Goal: Communication & Community: Answer question/provide support

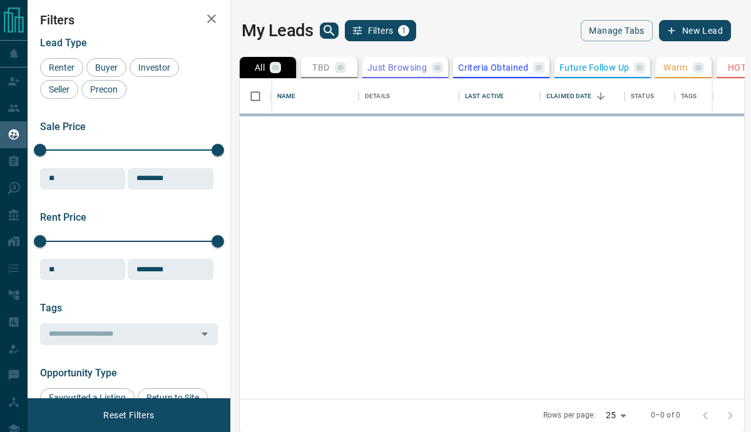
scroll to position [320, 504]
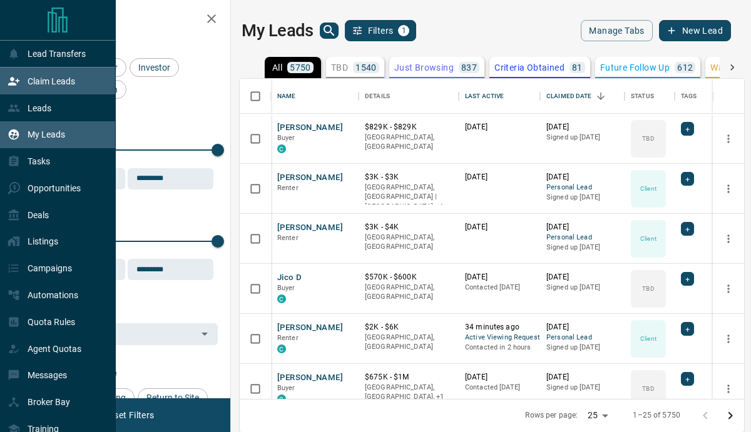
click at [31, 82] on p "Claim Leads" at bounding box center [52, 81] width 48 height 10
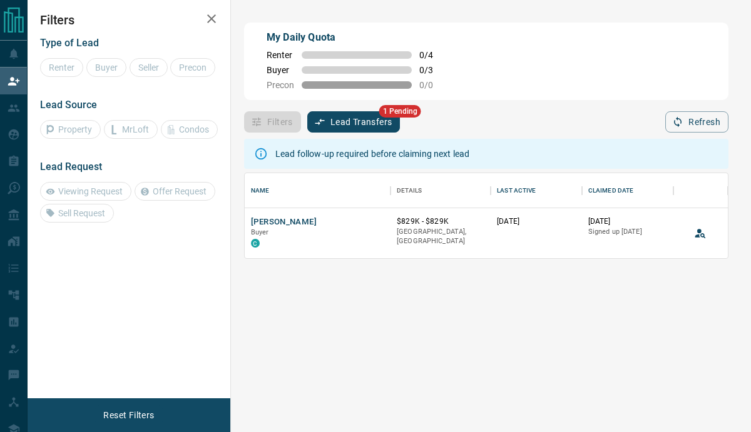
scroll to position [85, 483]
click at [376, 116] on button "Lead Transfers" at bounding box center [353, 121] width 93 height 21
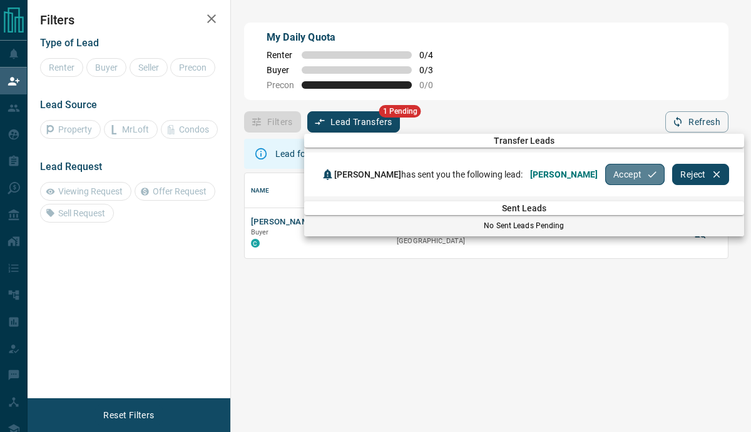
drag, startPoint x: 638, startPoint y: 174, endPoint x: 595, endPoint y: 153, distance: 48.1
click at [637, 174] on button "Accept" at bounding box center [634, 174] width 59 height 21
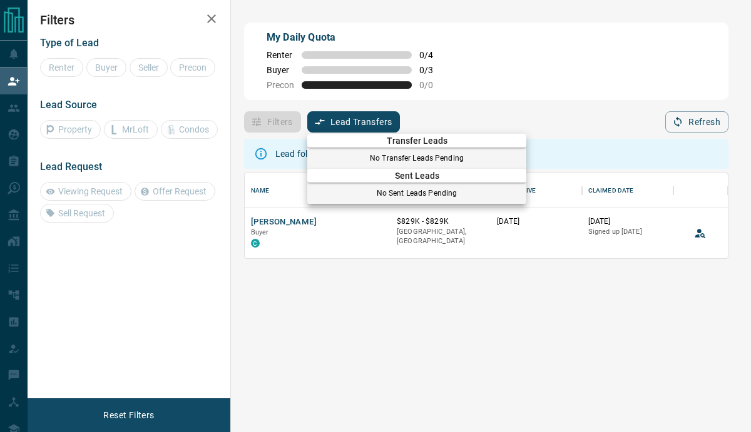
drag, startPoint x: 525, startPoint y: 89, endPoint x: 503, endPoint y: 89, distance: 21.9
click at [524, 89] on div at bounding box center [375, 216] width 751 height 432
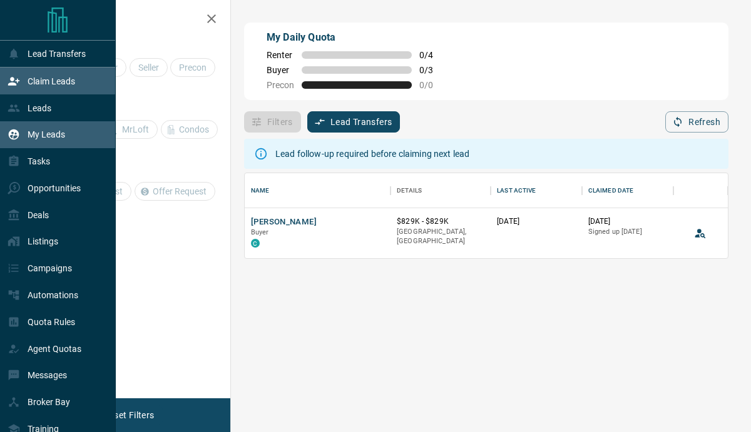
click at [34, 145] on div "My Leads" at bounding box center [37, 135] width 58 height 21
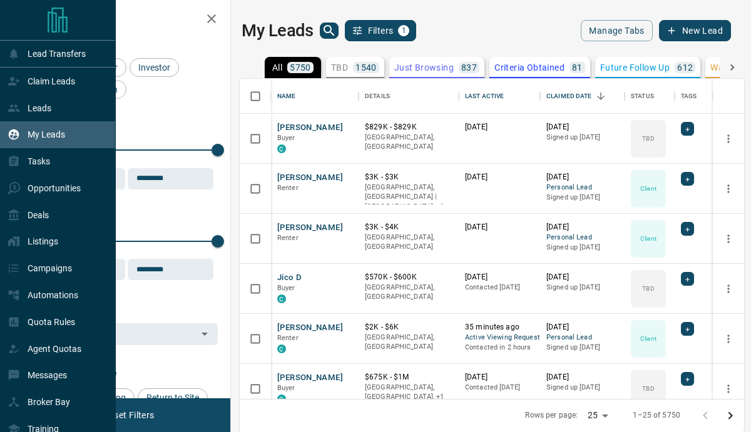
scroll to position [320, 504]
click at [11, 82] on icon at bounding box center [14, 81] width 13 height 13
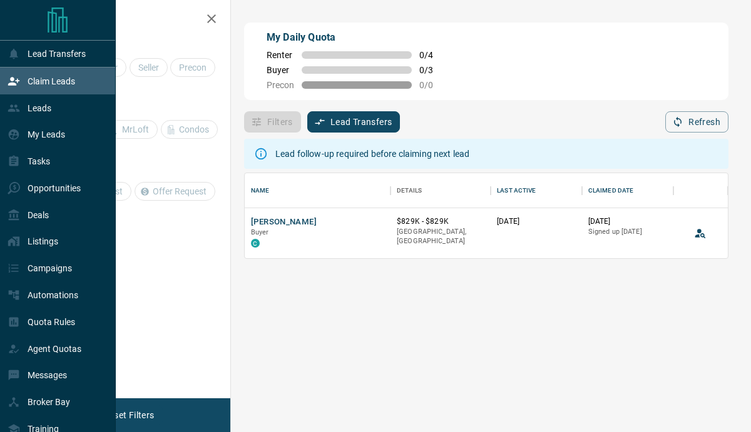
scroll to position [85, 483]
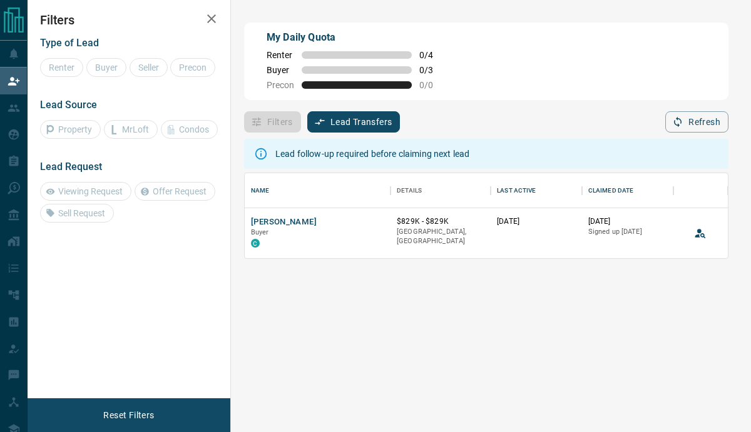
click at [386, 123] on button "Lead Transfers" at bounding box center [353, 121] width 93 height 21
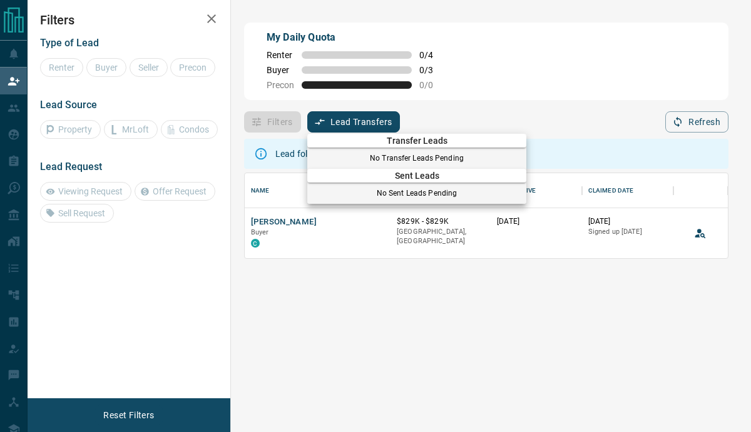
click at [488, 107] on div at bounding box center [375, 216] width 751 height 432
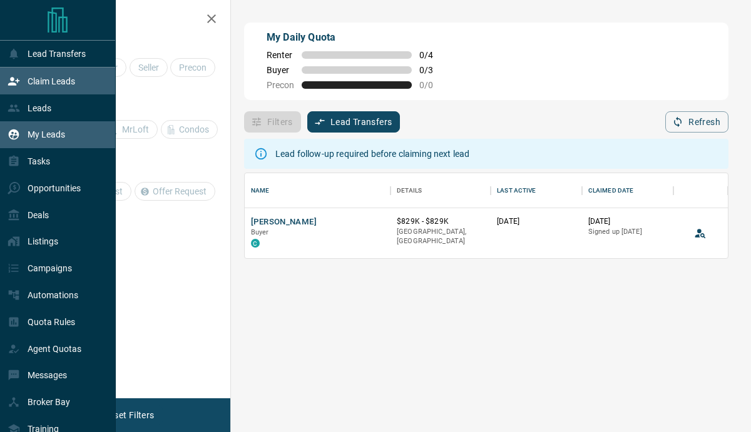
click at [34, 136] on p "My Leads" at bounding box center [47, 135] width 38 height 10
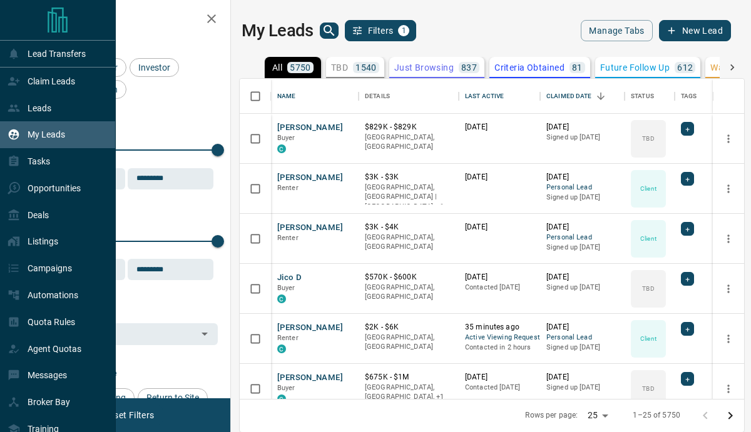
scroll to position [320, 504]
drag, startPoint x: 29, startPoint y: 381, endPoint x: 38, endPoint y: 375, distance: 10.8
click at [29, 381] on p "Messages" at bounding box center [47, 375] width 39 height 10
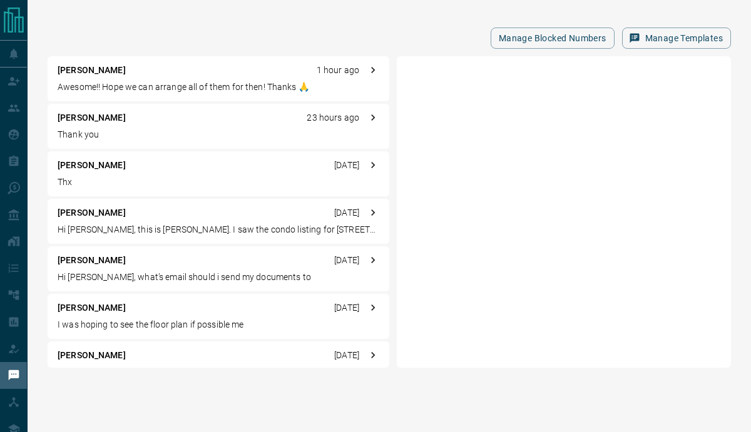
click at [260, 81] on p "Awesome!! Hope we can arrange all of them for then! Thanks 🙏" at bounding box center [219, 87] width 322 height 13
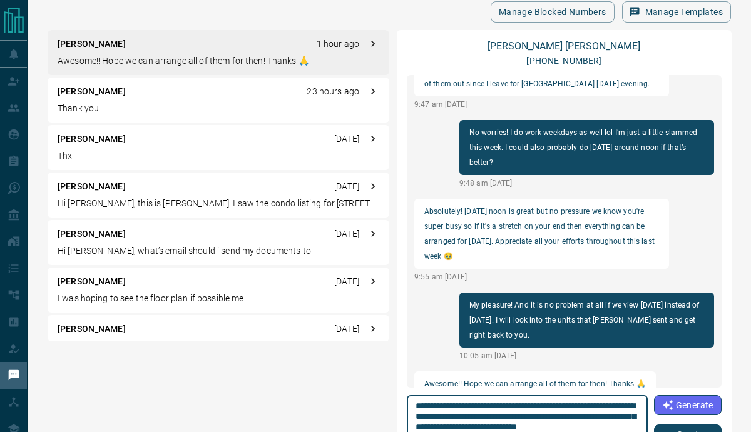
scroll to position [38, 0]
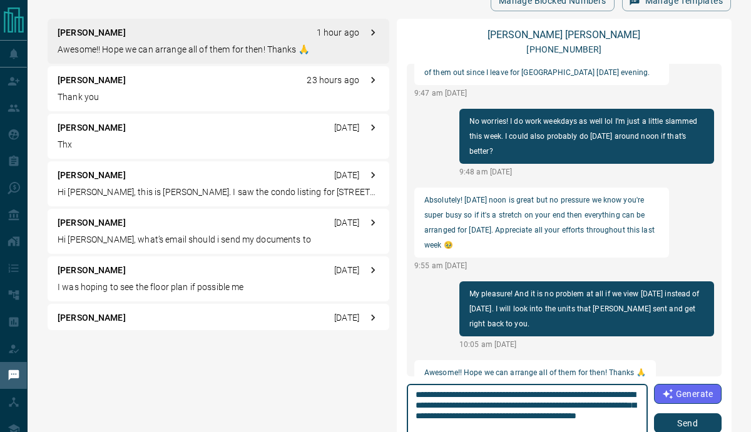
type textarea "**********"
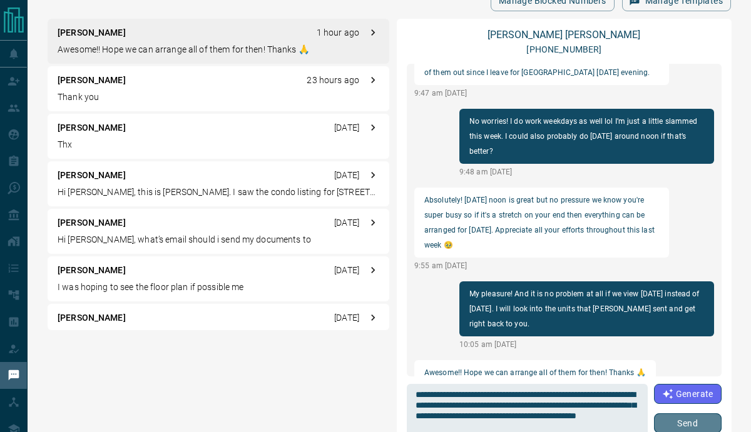
drag, startPoint x: 688, startPoint y: 422, endPoint x: 684, endPoint y: 413, distance: 10.4
click at [688, 422] on button "Send" at bounding box center [688, 424] width 68 height 20
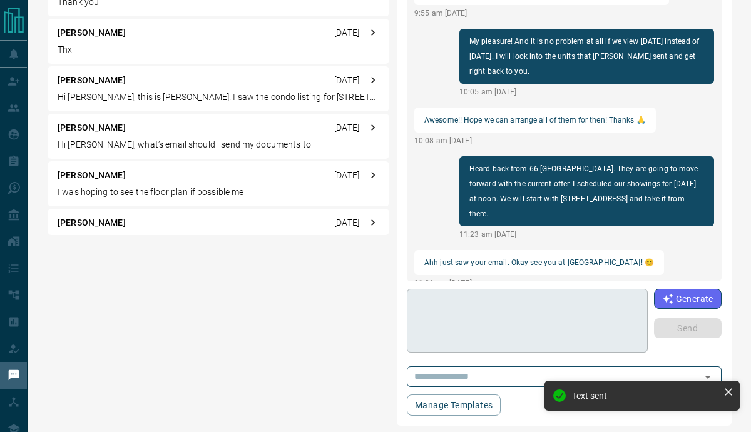
scroll to position [133, 0]
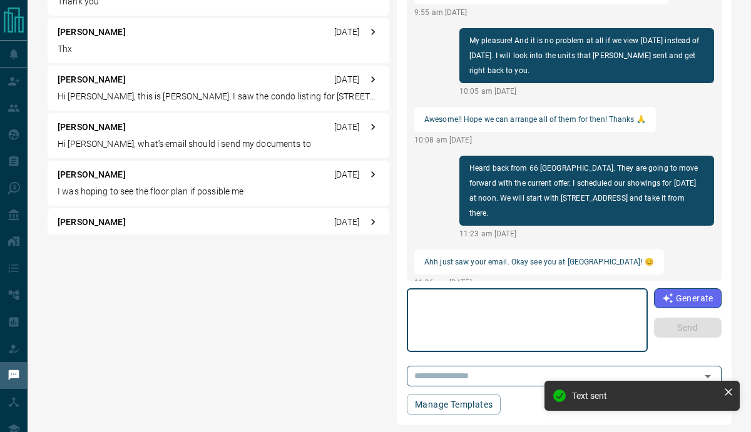
click at [484, 331] on textarea at bounding box center [527, 320] width 223 height 53
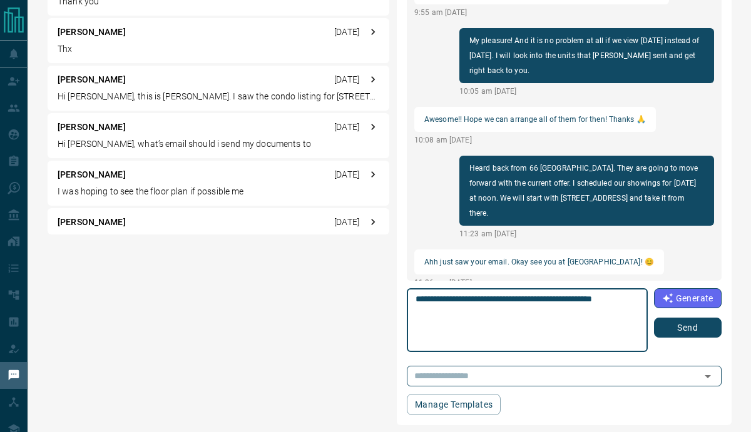
type textarea "**********"
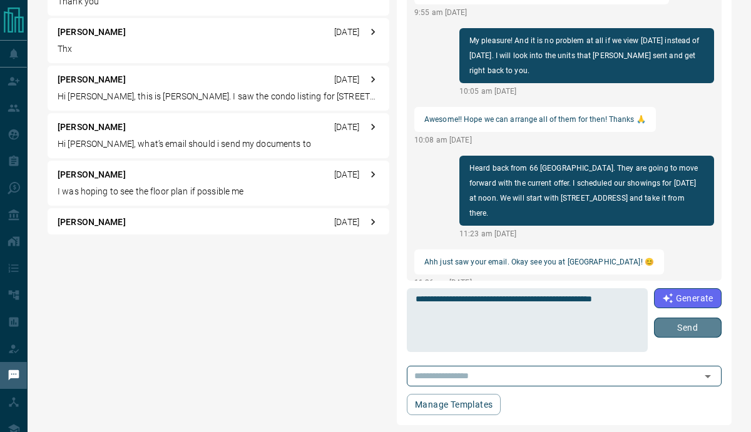
drag, startPoint x: 661, startPoint y: 330, endPoint x: 563, endPoint y: 232, distance: 138.1
click at [661, 330] on button "Send" at bounding box center [688, 328] width 68 height 20
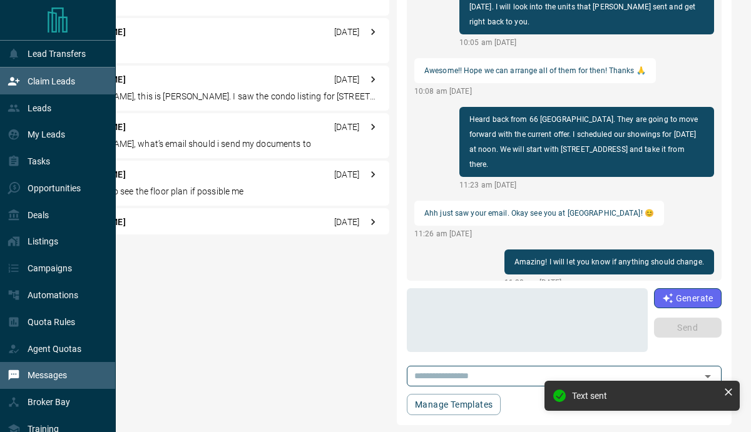
click at [12, 91] on div "Claim Leads" at bounding box center [42, 81] width 68 height 21
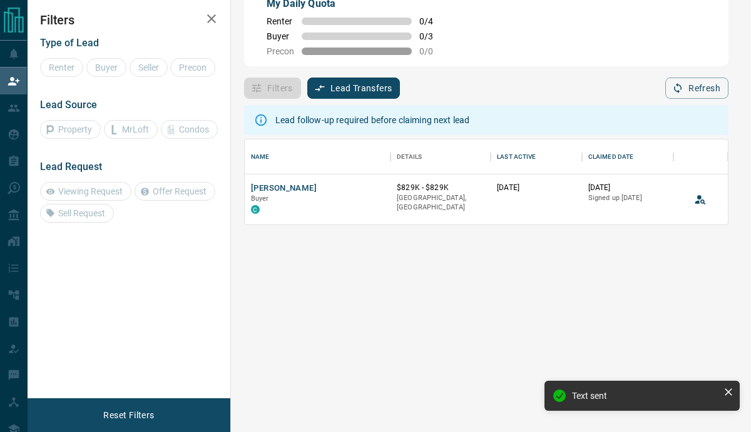
scroll to position [85, 483]
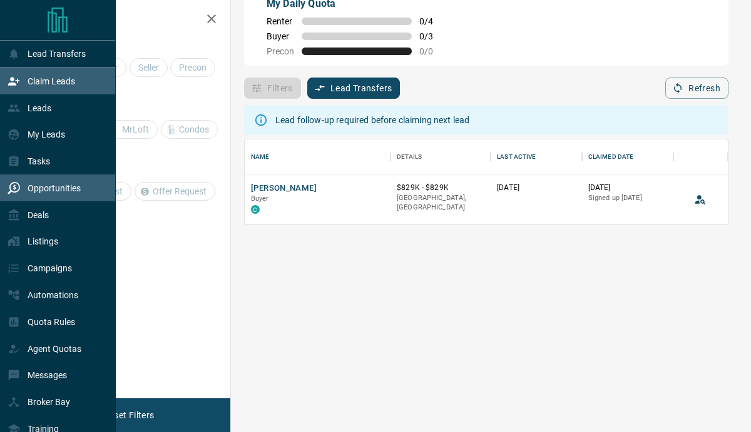
click at [22, 200] on div "Opportunities" at bounding box center [58, 188] width 116 height 27
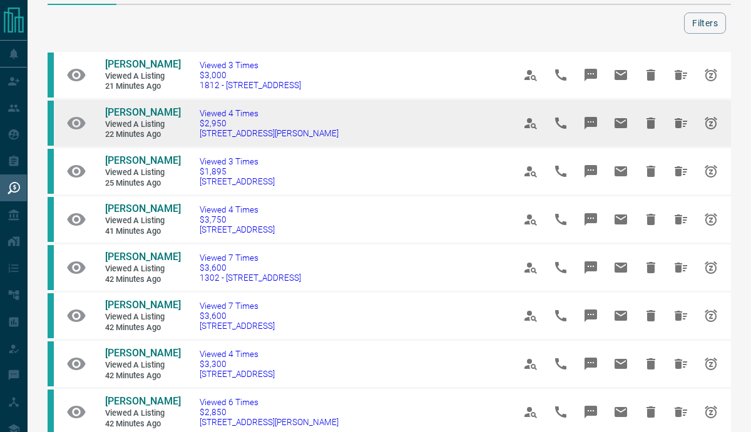
scroll to position [47, 0]
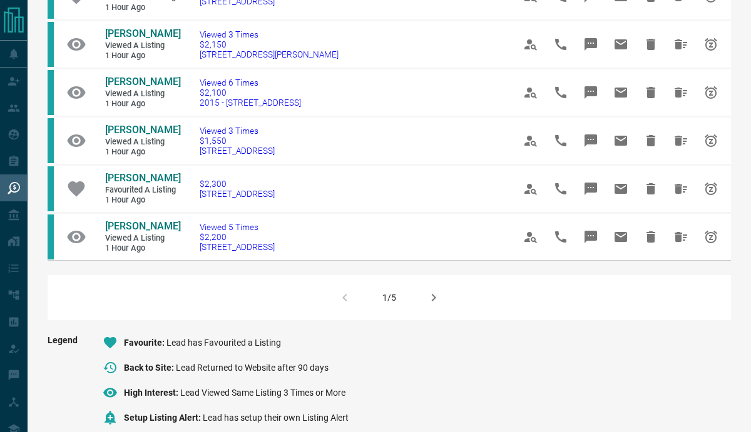
drag, startPoint x: 432, startPoint y: 322, endPoint x: 437, endPoint y: 314, distance: 10.1
click at [432, 305] on icon "button" at bounding box center [433, 297] width 15 height 15
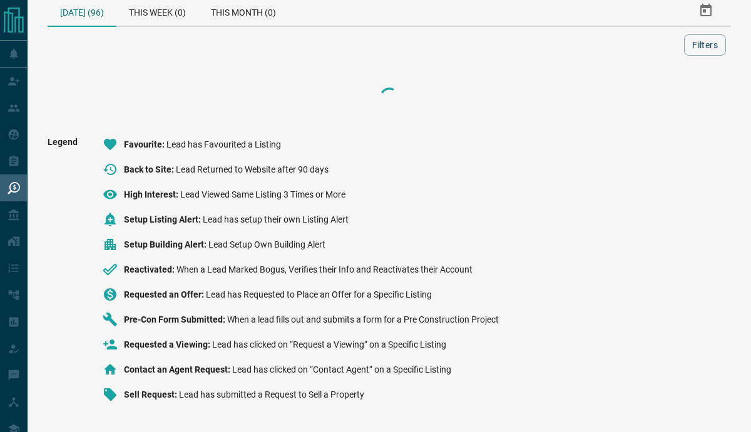
scroll to position [800, 0]
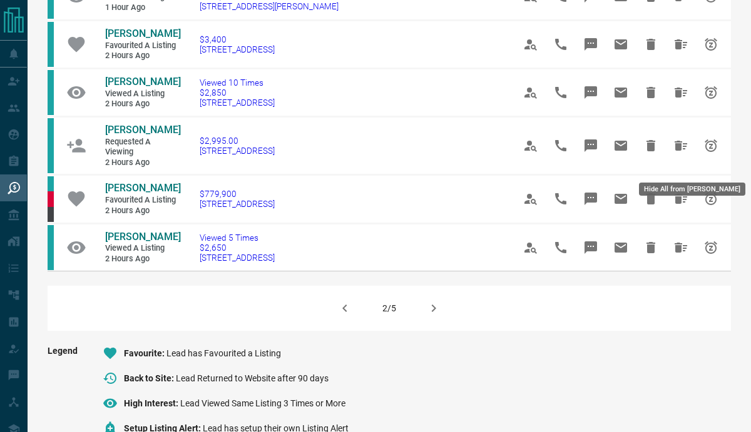
click at [677, 153] on icon "Hide All from Lucy Chen" at bounding box center [680, 145] width 15 height 15
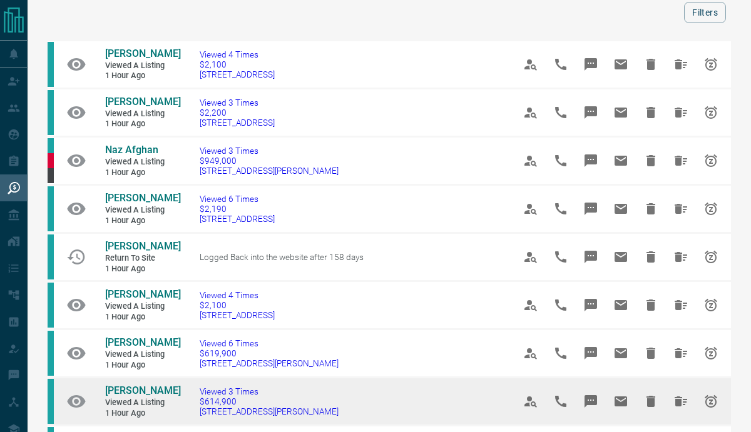
scroll to position [54, 0]
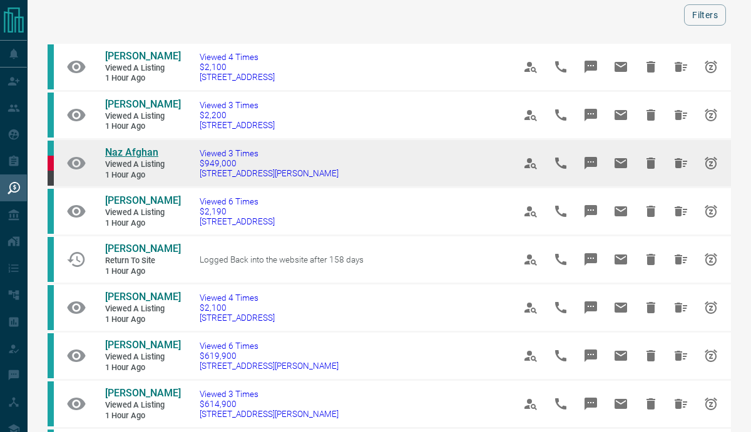
click at [151, 150] on span "Naz Afghan" at bounding box center [131, 152] width 53 height 12
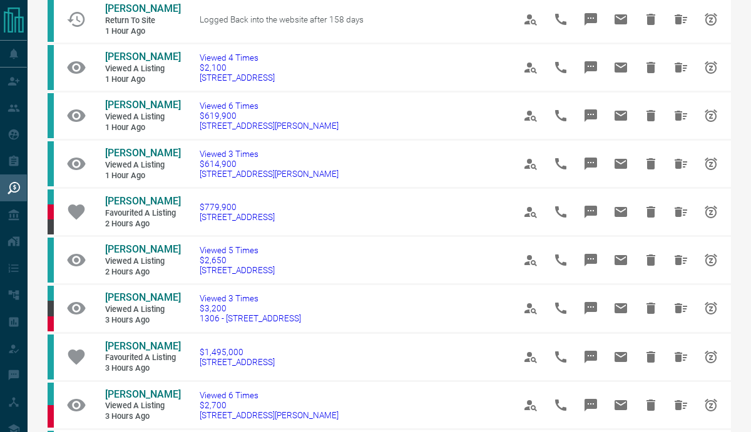
scroll to position [297, 0]
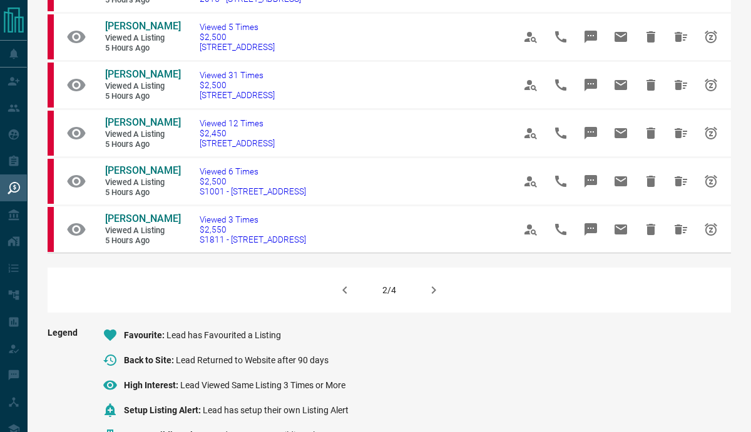
click at [428, 298] on icon "button" at bounding box center [433, 290] width 15 height 15
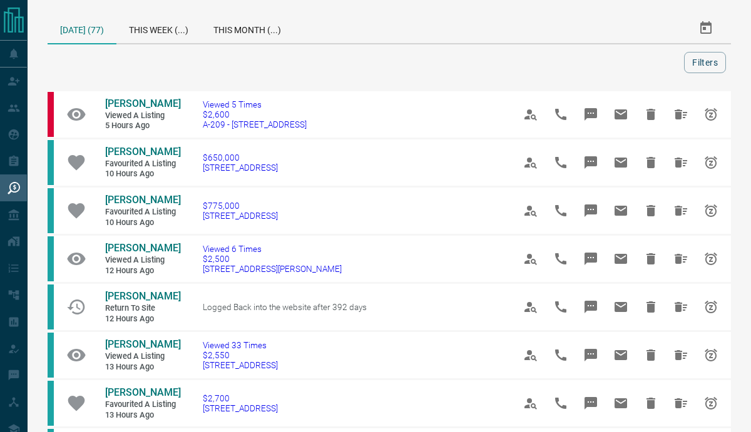
scroll to position [0, 0]
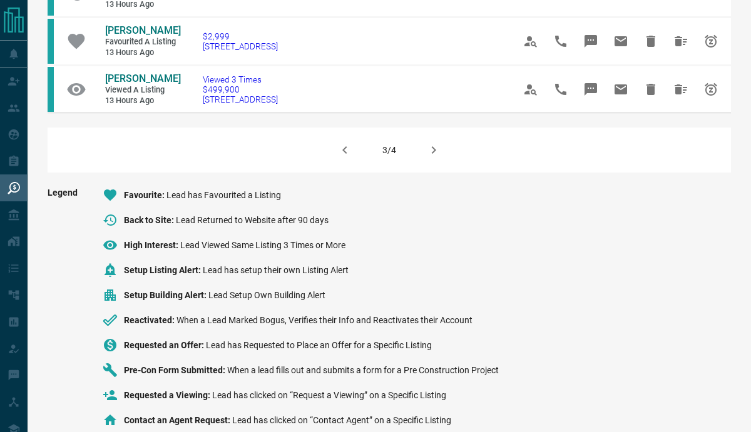
click at [439, 158] on icon "button" at bounding box center [433, 150] width 15 height 15
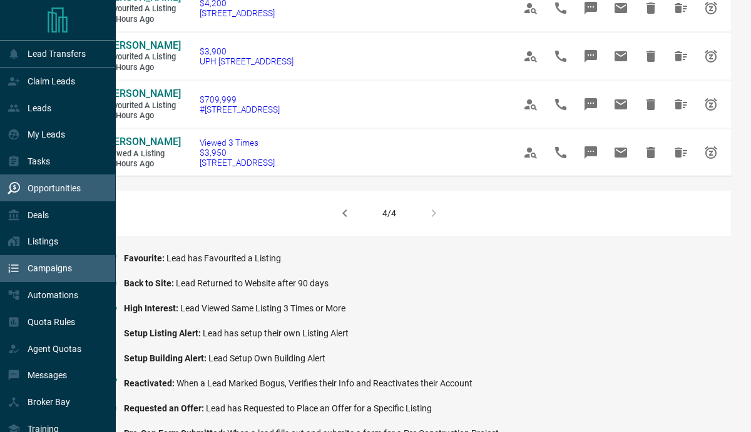
scroll to position [205, 0]
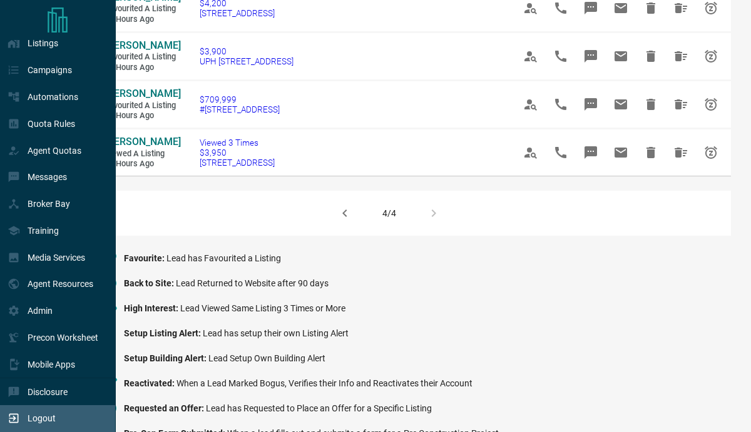
drag, startPoint x: 24, startPoint y: 416, endPoint x: 33, endPoint y: 409, distance: 11.1
click at [24, 414] on div "Logout" at bounding box center [32, 419] width 48 height 21
